Goal: Task Accomplishment & Management: Manage account settings

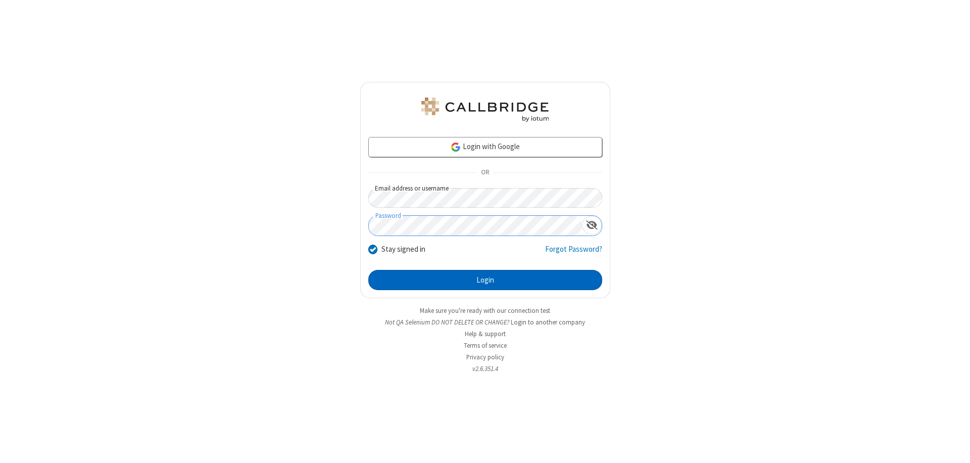
click at [485, 280] on button "Login" at bounding box center [485, 280] width 234 height 20
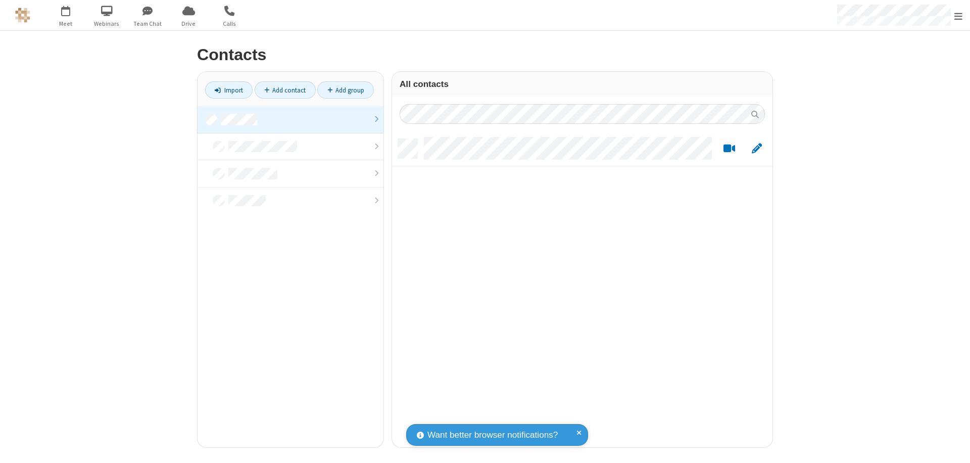
scroll to position [308, 373]
click at [291, 119] on link at bounding box center [291, 119] width 186 height 27
click at [291, 119] on link at bounding box center [291, 114] width 186 height 16
click at [757, 148] on span "Edit" at bounding box center [757, 149] width 10 height 13
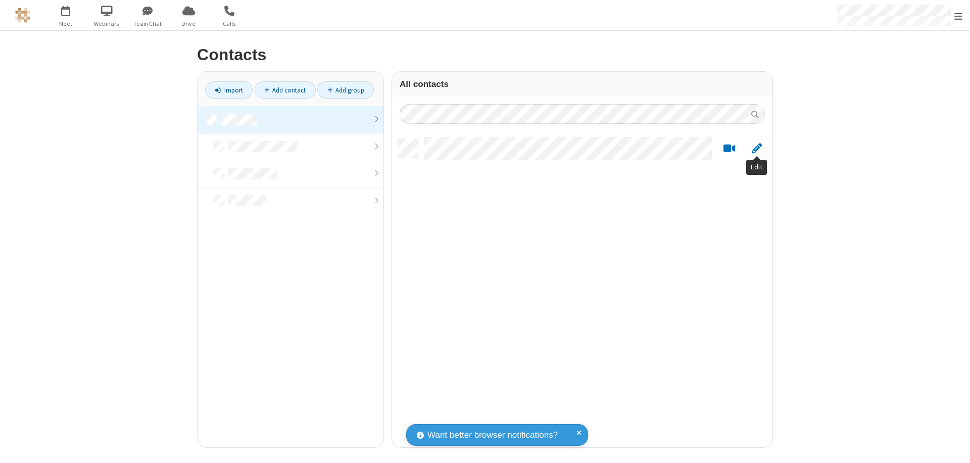
click at [291, 119] on link at bounding box center [291, 119] width 186 height 27
